Goal: Information Seeking & Learning: Learn about a topic

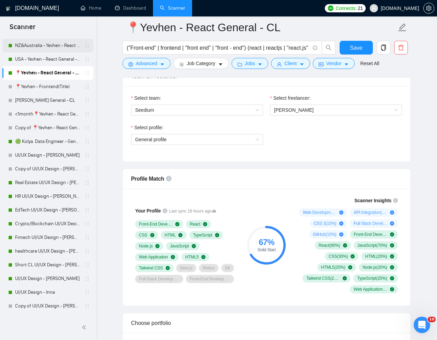
scroll to position [328, 0]
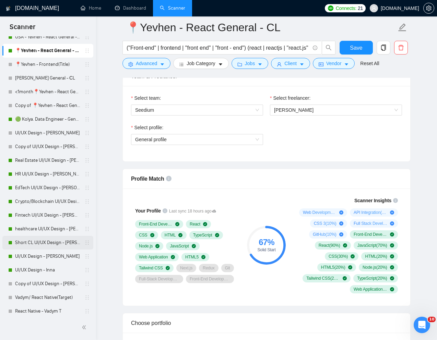
click at [39, 241] on link "Short CL UI/UX Design - [PERSON_NAME]" at bounding box center [47, 243] width 65 height 14
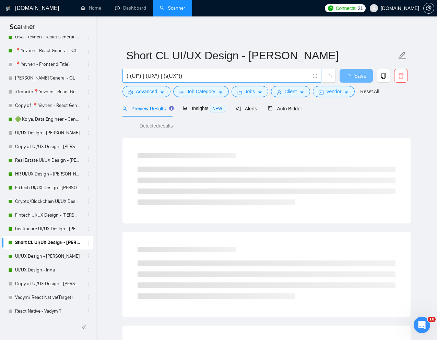
click at [230, 76] on input "( (UI*) | (UX*) | (\(UX*))" at bounding box center [218, 76] width 183 height 9
paste input "UI/UX Designer for Figma Audit and Booking System Design"
type input "UI/UX Designer for Figma Audit and Booking System Design"
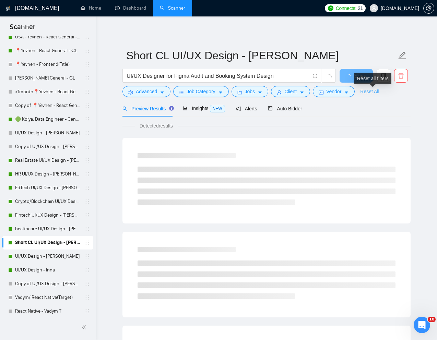
click at [377, 93] on link "Reset All" at bounding box center [369, 92] width 19 height 8
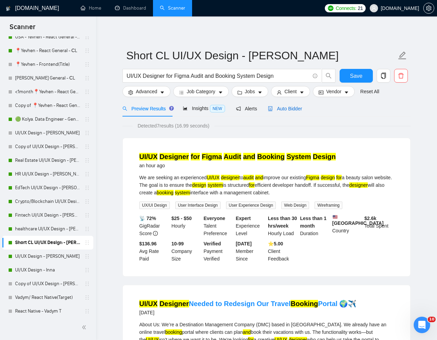
click at [294, 108] on span "Auto Bidder" at bounding box center [285, 108] width 34 height 5
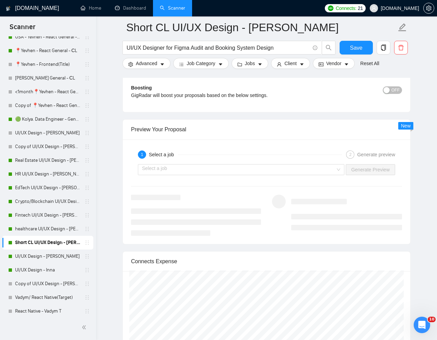
scroll to position [1328, 0]
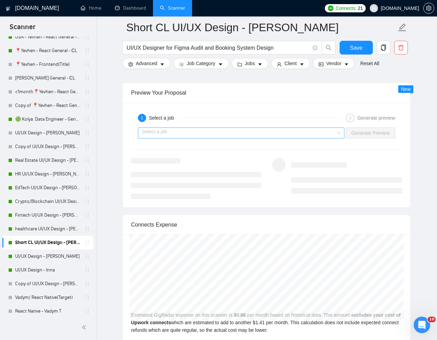
click at [305, 130] on input "search" at bounding box center [238, 133] width 193 height 10
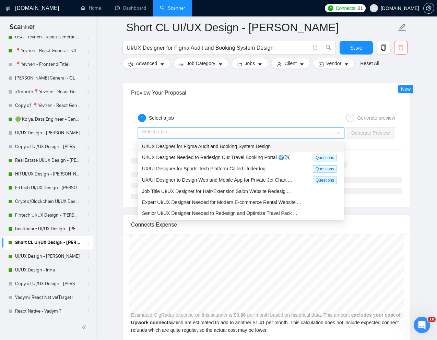
click at [257, 147] on span "UI/UX Designer for Figma Audit and Booking System Design" at bounding box center [206, 146] width 129 height 5
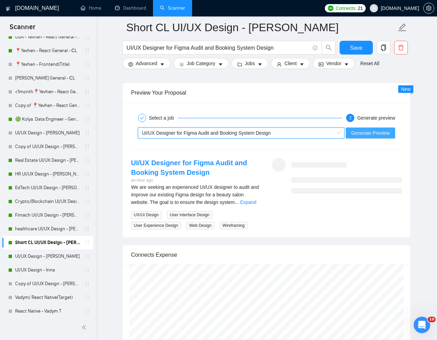
click at [360, 133] on span "Generate Preview" at bounding box center [370, 133] width 38 height 8
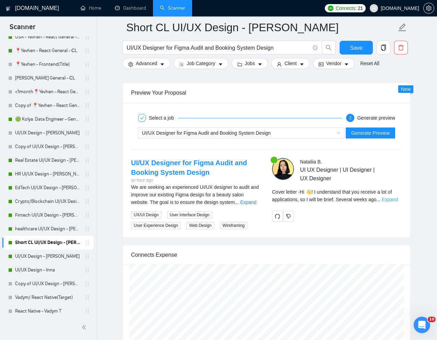
click at [396, 201] on link "Expand" at bounding box center [390, 199] width 16 height 5
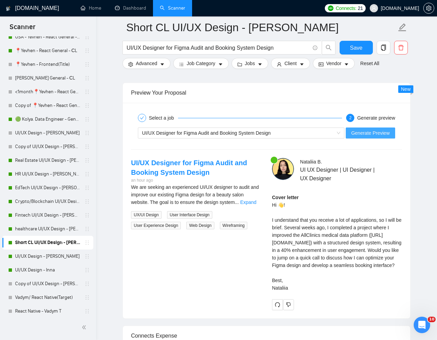
click at [371, 132] on span "Generate Preview" at bounding box center [370, 133] width 38 height 8
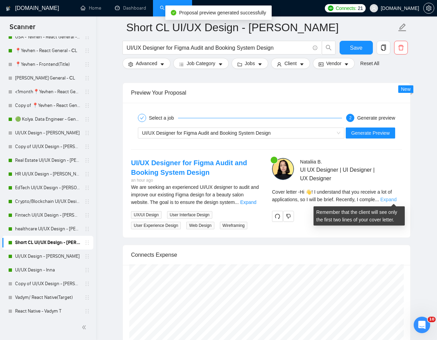
click at [393, 198] on link "Expand" at bounding box center [388, 199] width 16 height 5
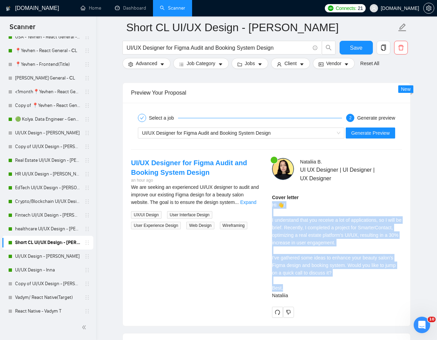
drag, startPoint x: 272, startPoint y: 206, endPoint x: 293, endPoint y: 291, distance: 88.2
click at [293, 291] on div "Cover letter Hi 👋! I understand that you receive a lot of applications, so I wi…" at bounding box center [337, 247] width 130 height 106
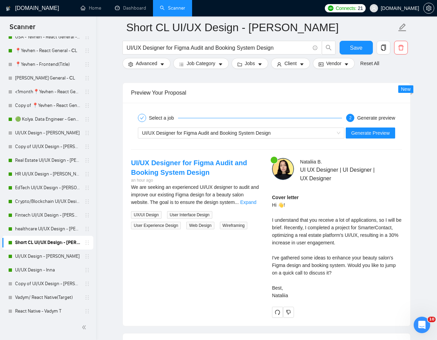
click at [293, 293] on div "Cover letter Hi 👋! I understand that you receive a lot of applications, so I wi…" at bounding box center [337, 247] width 130 height 106
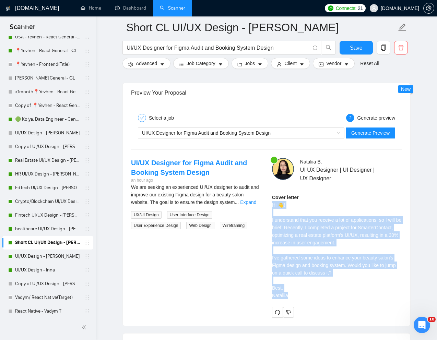
drag, startPoint x: 289, startPoint y: 298, endPoint x: 273, endPoint y: 206, distance: 92.6
click at [273, 206] on div "Cover letter Hi 👋! I understand that you receive a lot of applications, so I wi…" at bounding box center [337, 247] width 130 height 106
copy div "Hi 👋! I understand that you receive a lot of applications, so I will be brief. …"
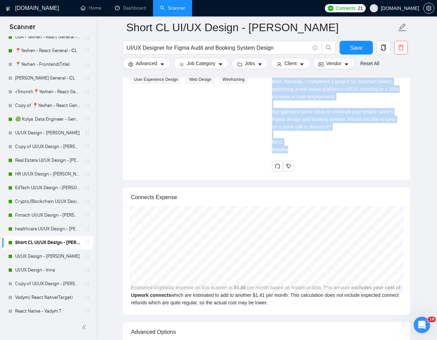
scroll to position [1560, 0]
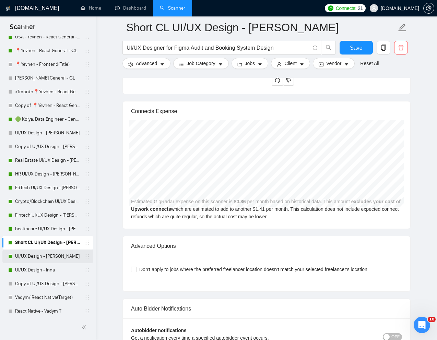
click at [37, 255] on link "UI/UX Design - [PERSON_NAME]" at bounding box center [47, 257] width 65 height 14
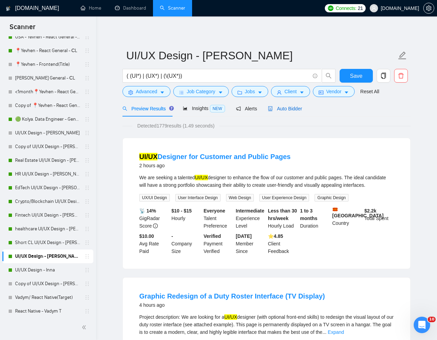
click at [289, 109] on span "Auto Bidder" at bounding box center [285, 108] width 34 height 5
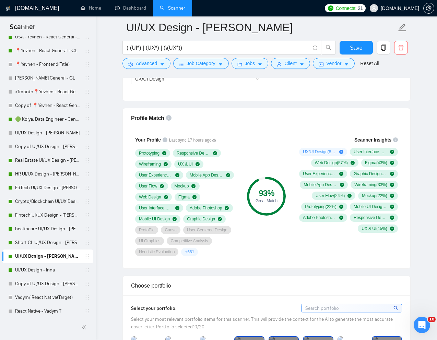
scroll to position [398, 0]
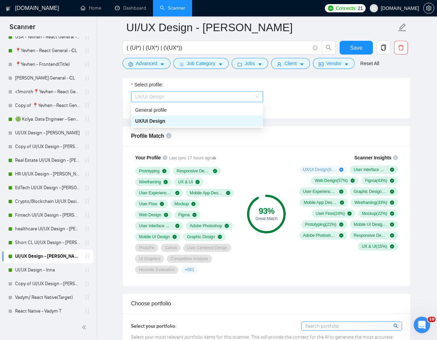
click at [245, 96] on span "UX/UI Design" at bounding box center [197, 97] width 124 height 10
click at [199, 110] on div "General profile" at bounding box center [197, 110] width 124 height 8
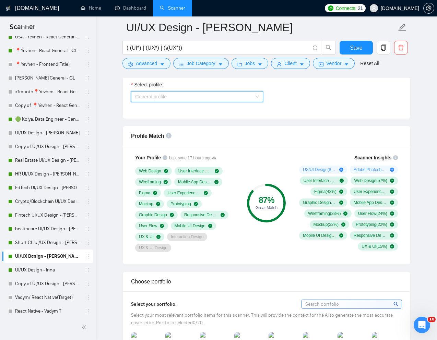
click at [241, 98] on span "General profile" at bounding box center [197, 97] width 124 height 10
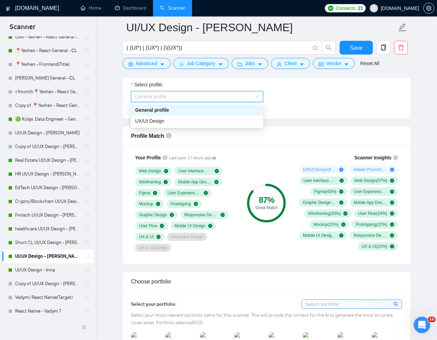
click at [288, 97] on div "Select profile: General profile" at bounding box center [267, 95] width 278 height 29
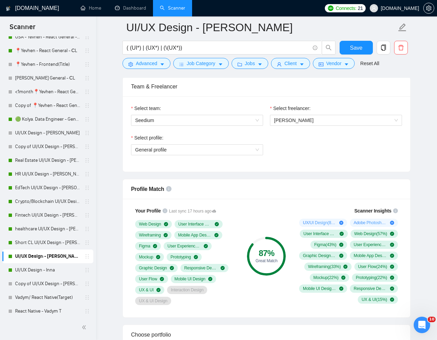
scroll to position [344, 0]
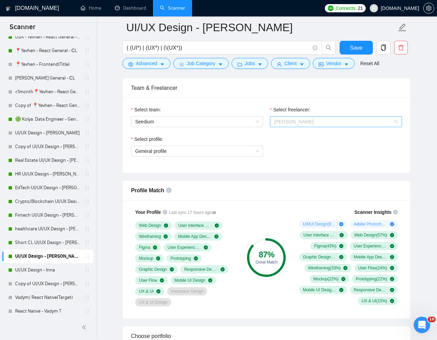
click at [300, 117] on span "[PERSON_NAME]" at bounding box center [336, 122] width 124 height 10
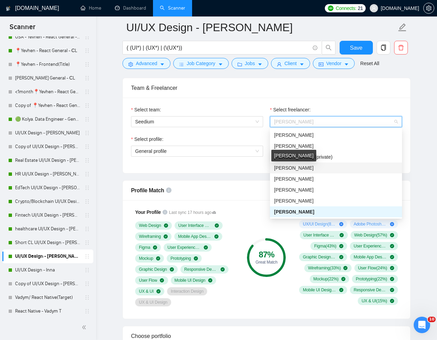
click at [291, 166] on span "[PERSON_NAME]" at bounding box center [293, 167] width 39 height 5
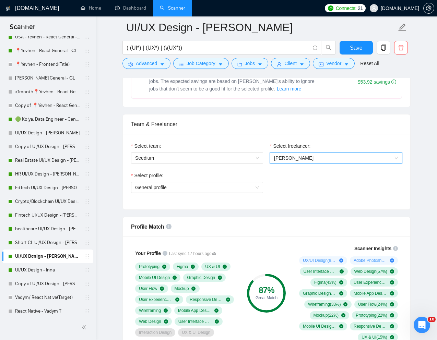
scroll to position [299, 0]
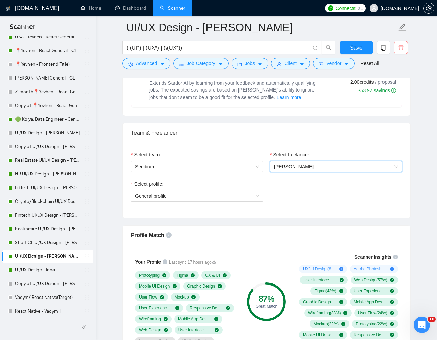
click at [308, 166] on span "[PERSON_NAME]" at bounding box center [293, 166] width 39 height 5
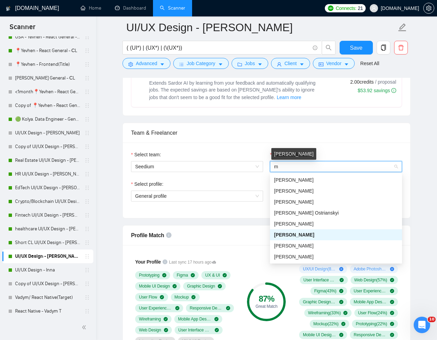
scroll to position [0, 0]
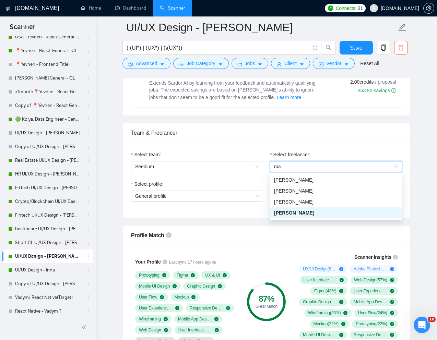
type input "mar"
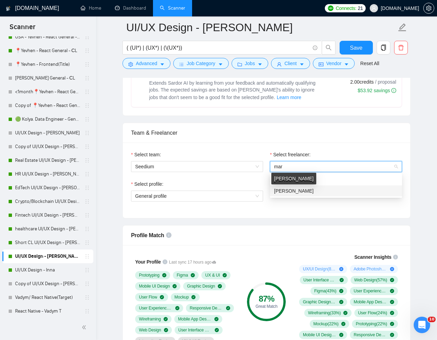
click at [296, 189] on span "[PERSON_NAME]" at bounding box center [293, 190] width 39 height 5
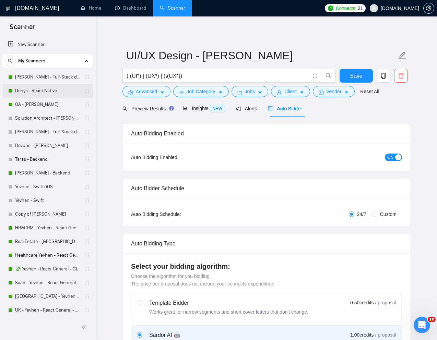
click at [38, 94] on link "Denys - React Native" at bounding box center [47, 91] width 65 height 14
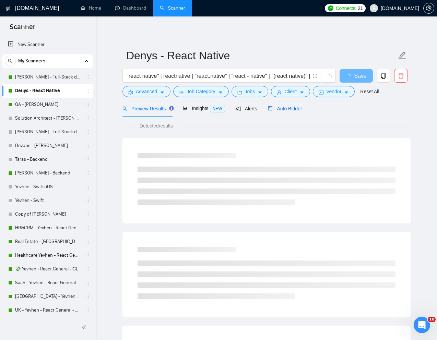
click at [289, 110] on span "Auto Bidder" at bounding box center [285, 108] width 34 height 5
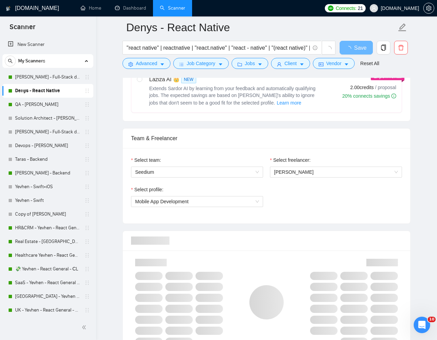
scroll to position [295, 0]
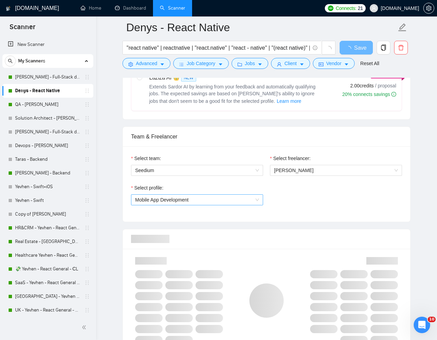
click at [255, 200] on span "Mobile App Development" at bounding box center [197, 200] width 124 height 10
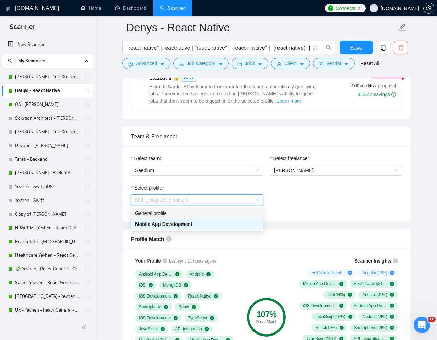
click at [227, 212] on div "General profile" at bounding box center [197, 213] width 124 height 8
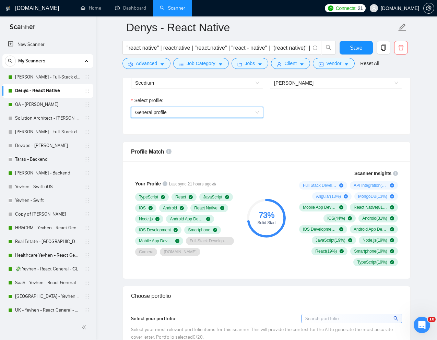
scroll to position [383, 0]
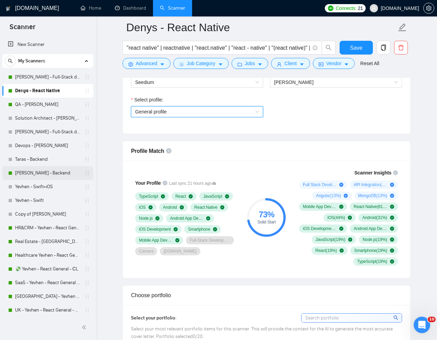
click at [27, 172] on link "[PERSON_NAME] - Backend" at bounding box center [47, 173] width 65 height 14
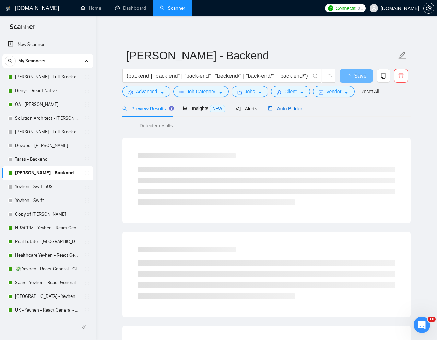
click at [292, 109] on span "Auto Bidder" at bounding box center [285, 108] width 34 height 5
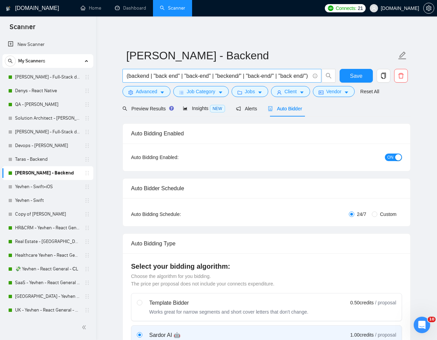
click at [276, 79] on input "(backend | "back end" | "back-end" | "beckend/" | "back-end/" | "back end/") (n…" at bounding box center [218, 76] width 183 height 9
paste input "Senior Backend Engineer"
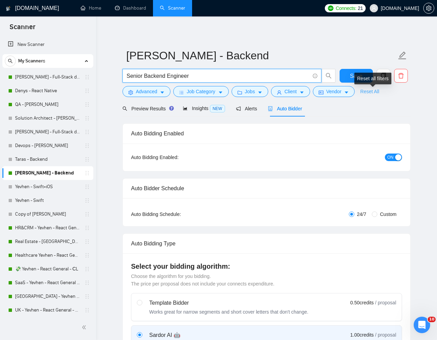
type input "Senior Backend Engineer"
click at [374, 90] on link "Reset All" at bounding box center [369, 92] width 19 height 8
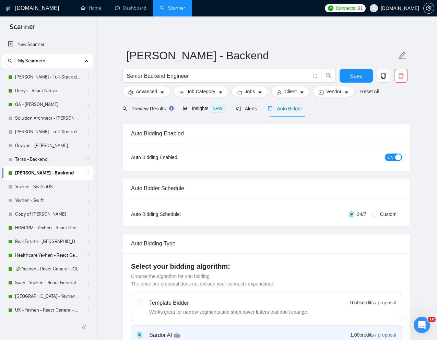
click at [395, 107] on div "Preview Results Insights NEW Alerts Auto Bidder" at bounding box center [266, 108] width 288 height 16
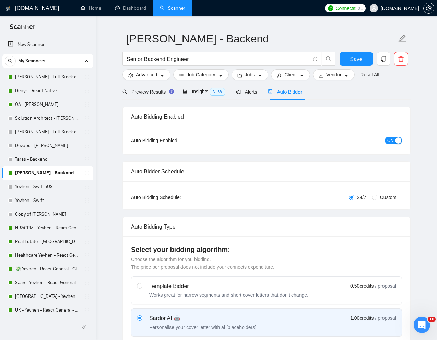
scroll to position [16, 0]
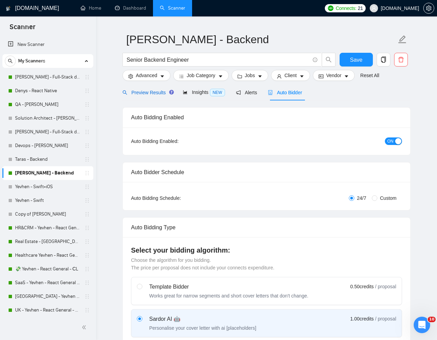
click at [160, 94] on span "Preview Results" at bounding box center [146, 92] width 49 height 5
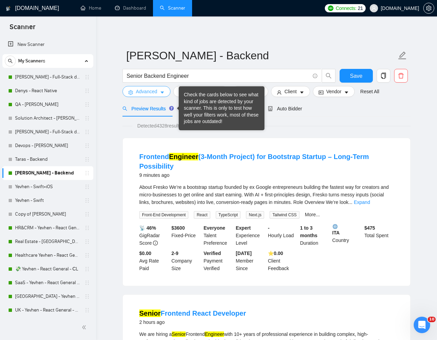
click at [149, 94] on span "Advanced" at bounding box center [146, 92] width 21 height 8
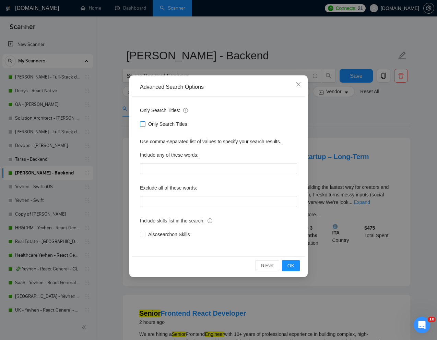
click at [142, 123] on input "Only Search Titles" at bounding box center [142, 123] width 5 height 5
click at [291, 271] on button "OK" at bounding box center [291, 265] width 18 height 11
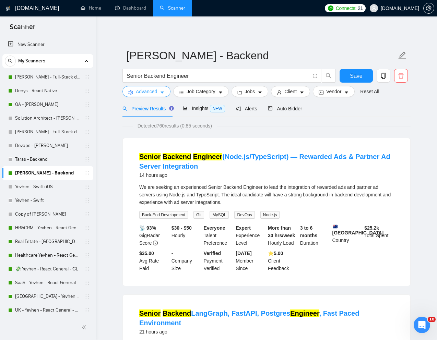
click at [164, 96] on button "Advanced" at bounding box center [146, 91] width 48 height 11
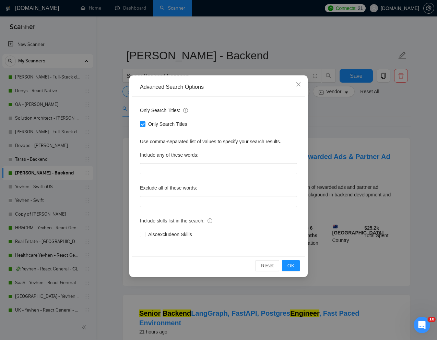
click at [142, 125] on input "Only Search Titles" at bounding box center [142, 123] width 5 height 5
checkbox input "false"
click at [257, 26] on div "Advanced Search Options Only Search Titles: Only Search Titles Use comma-separa…" at bounding box center [218, 170] width 437 height 340
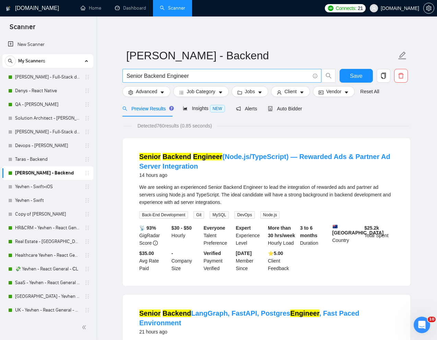
click at [224, 79] on input "Senior Backend Engineer" at bounding box center [218, 76] width 183 height 9
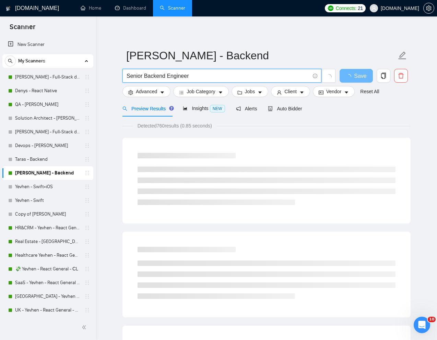
click at [224, 79] on input "Senior Backend Engineer" at bounding box center [218, 76] width 183 height 9
paste input "Join Our Lean, Fast-Growing, Engineering-Driven Company."
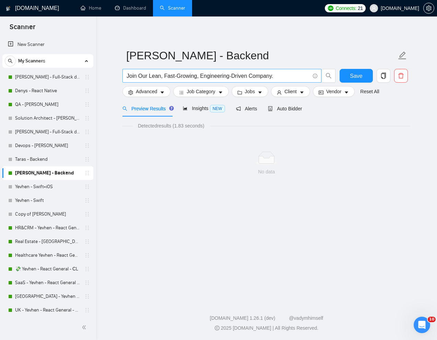
click at [286, 78] on input "Join Our Lean, Fast-Growing, Engineering-Driven Company." at bounding box center [218, 76] width 183 height 9
click at [162, 78] on input "Join Our Lean, Fast-Growing, Engineering-Driven Company" at bounding box center [218, 76] width 183 height 9
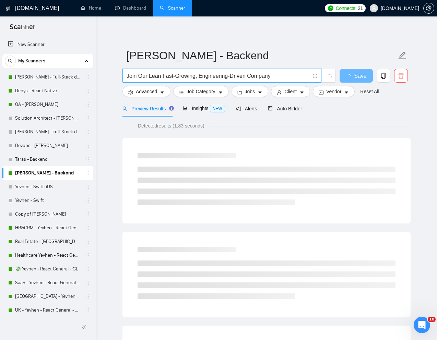
click at [196, 77] on input "Join Our Lean Fast-Growing, Engineering-Driven Company" at bounding box center [218, 76] width 183 height 9
click at [229, 77] on input "Join Our Lean Fast-Growing Engineering-Driven Company" at bounding box center [218, 76] width 183 height 9
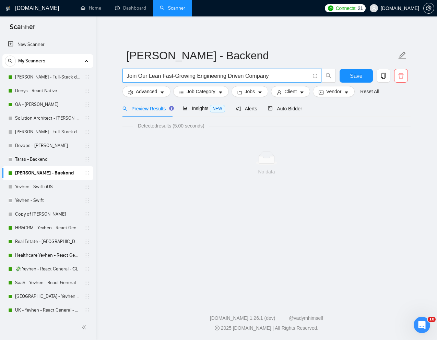
type input "Join Our Lean Fast-Growing Engineering Driven Company"
click at [47, 157] on link "Taras - Backend" at bounding box center [47, 160] width 65 height 14
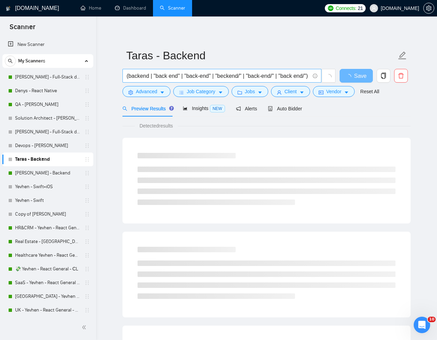
click at [224, 74] on input "(backend | "back end" | "back-end" | "beckend/" | "back-end/" | "back end/") (n…" at bounding box center [218, 76] width 183 height 9
paste input "Senior Backend Engineer"
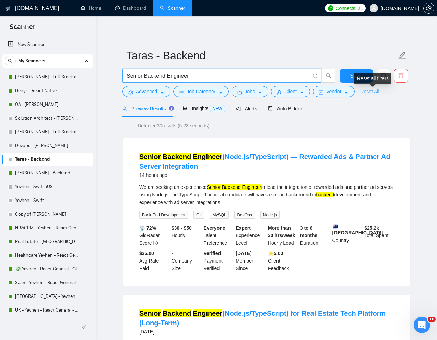
click at [376, 91] on link "Reset All" at bounding box center [369, 92] width 19 height 8
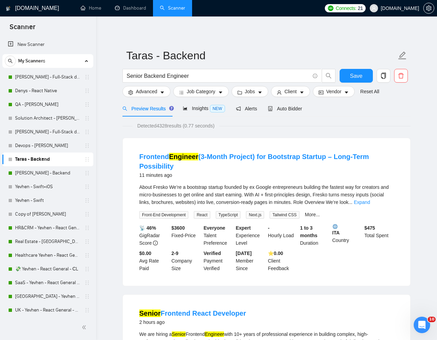
click at [159, 76] on input "Senior Backend Engineer" at bounding box center [218, 76] width 183 height 9
click at [159, 75] on input "Senior Backend Engineer" at bounding box center [218, 76] width 183 height 9
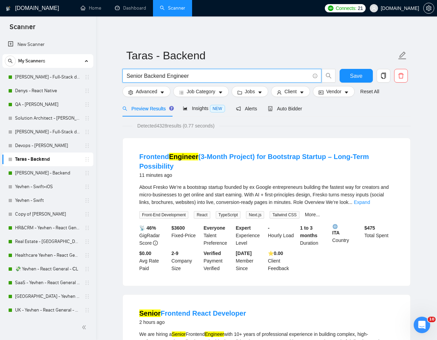
paste input "Join Our Lean"
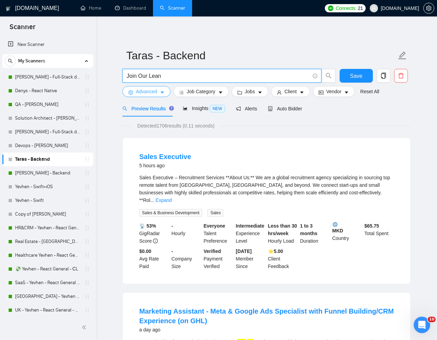
type input "Join Our Lean"
click at [144, 92] on span "Advanced" at bounding box center [146, 92] width 21 height 8
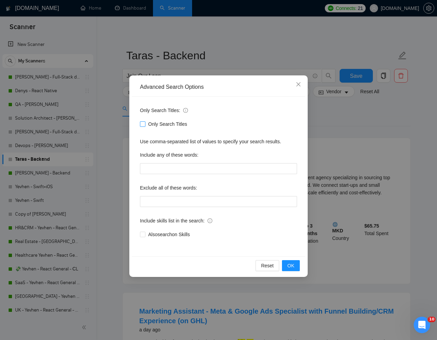
click at [141, 122] on input "Only Search Titles" at bounding box center [142, 123] width 5 height 5
checkbox input "true"
click at [236, 66] on div "Advanced Search Options Only Search Titles: Only Search Titles Use comma-separa…" at bounding box center [218, 170] width 437 height 340
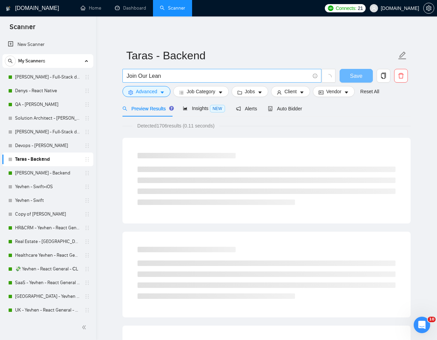
drag, startPoint x: 190, startPoint y: 82, endPoint x: 165, endPoint y: 81, distance: 25.4
click at [165, 81] on span "Join Our Lean" at bounding box center [221, 76] width 199 height 14
drag, startPoint x: 173, startPoint y: 76, endPoint x: 122, endPoint y: 75, distance: 51.1
click at [122, 75] on span "Join Our Lean" at bounding box center [221, 76] width 199 height 14
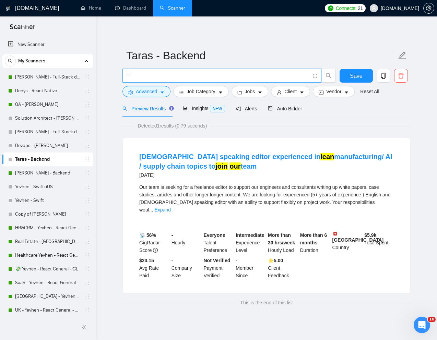
paste input "Senior Backend Engineer"
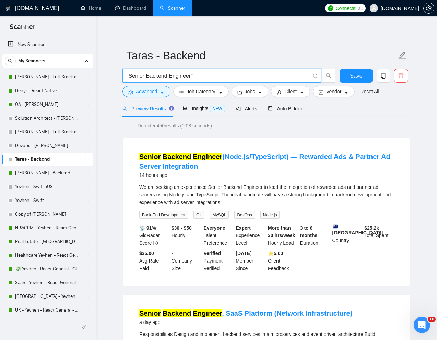
drag, startPoint x: 191, startPoint y: 76, endPoint x: 130, endPoint y: 74, distance: 61.4
click at [130, 74] on input ""Senior Backend Engineer"" at bounding box center [218, 76] width 183 height 9
paste input "Join Our Lean,"
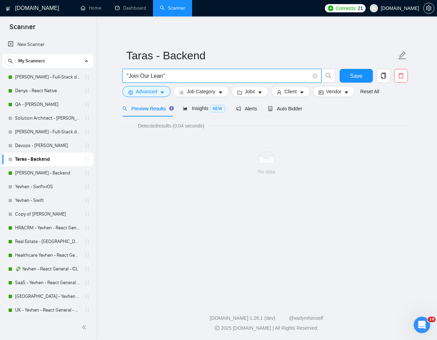
type input ""Join Our Lean""
